Goal: Task Accomplishment & Management: Manage account settings

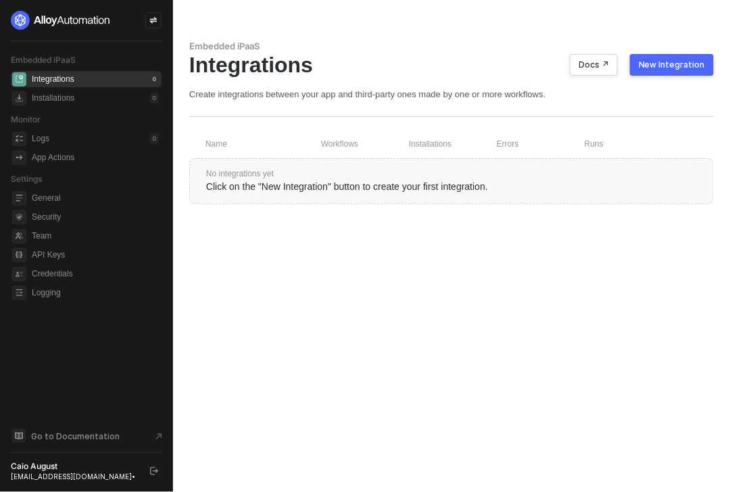
click at [93, 22] on img at bounding box center [61, 20] width 100 height 19
click at [74, 261] on span "API Keys" at bounding box center [95, 255] width 127 height 16
